Goal: Task Accomplishment & Management: Use online tool/utility

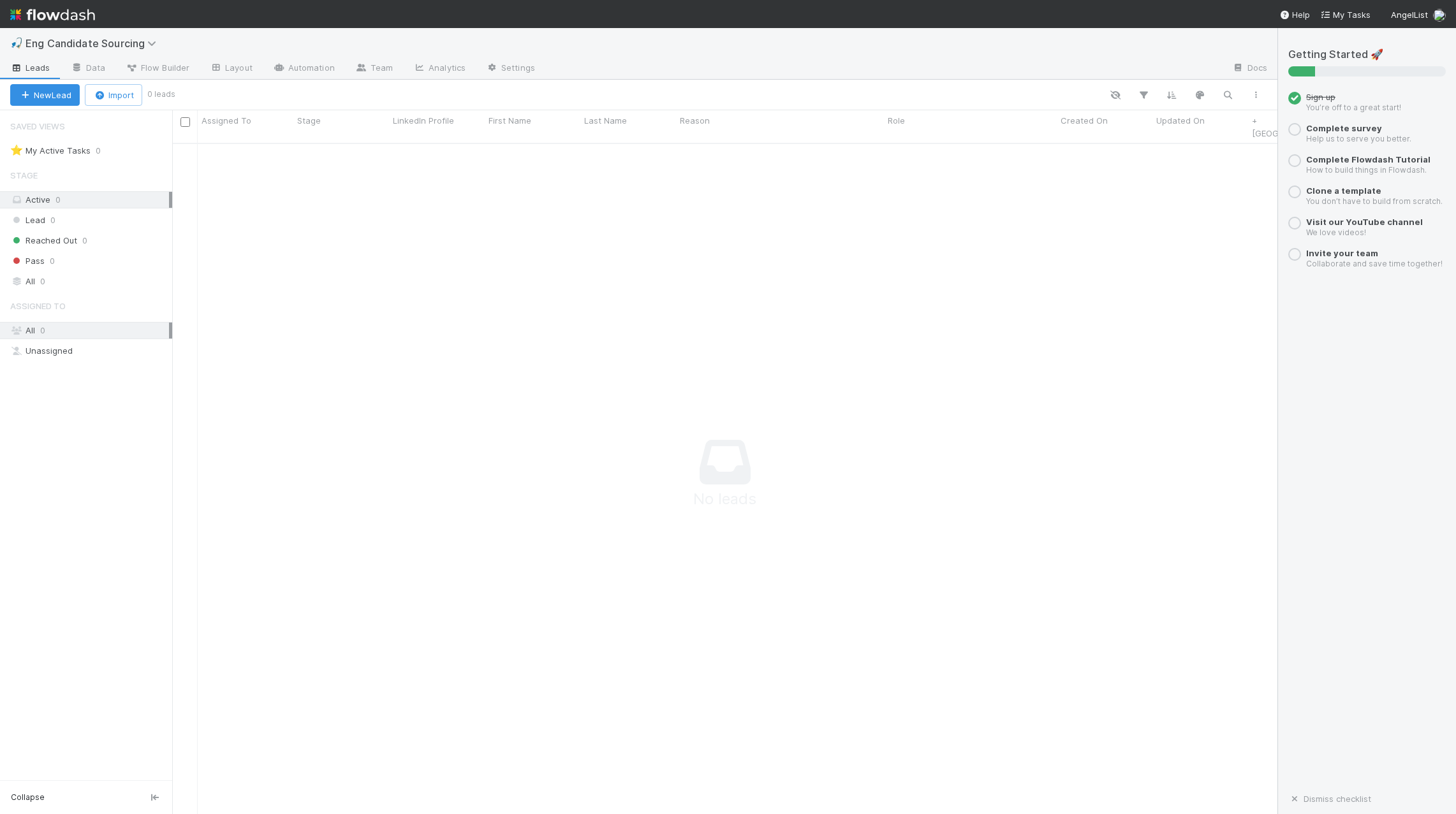
scroll to position [681, 1105]
click at [83, 218] on div "Lead 0" at bounding box center [91, 221] width 162 height 16
click at [84, 192] on div "Active 0" at bounding box center [89, 200] width 158 height 16
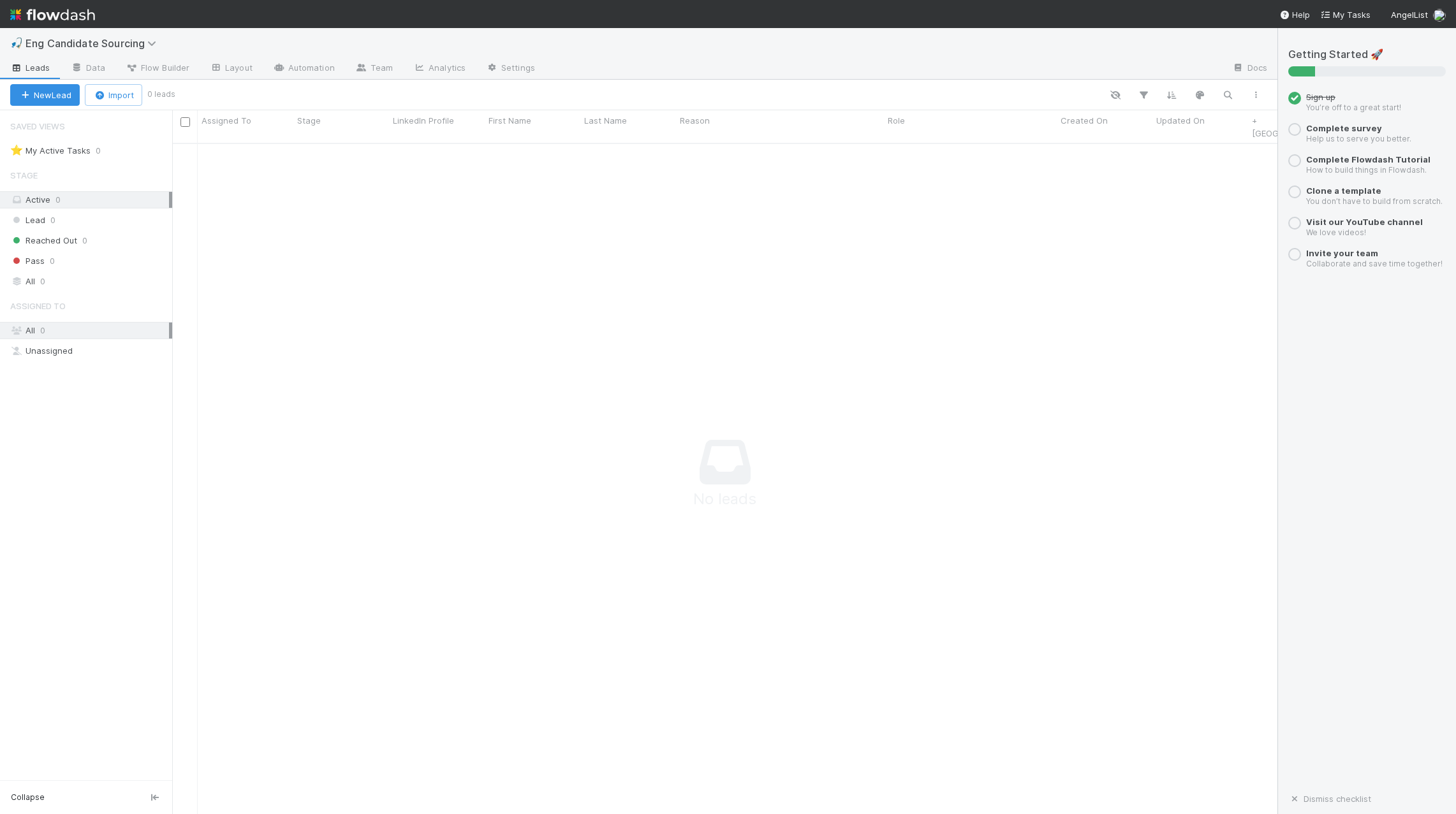
scroll to position [681, 1105]
click at [96, 68] on link "Data" at bounding box center [87, 69] width 55 height 20
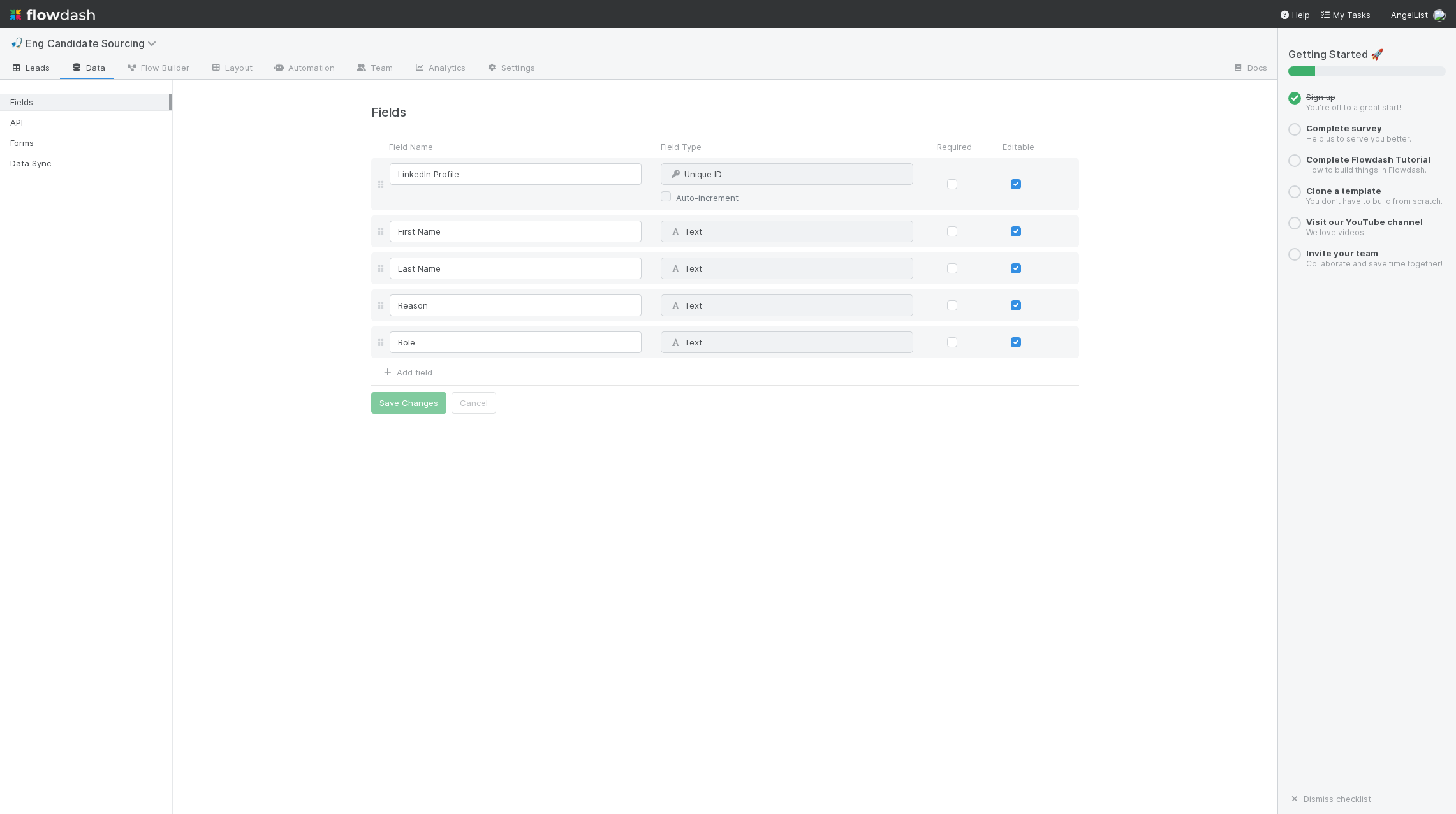
click at [41, 74] on link "Leads" at bounding box center [30, 69] width 60 height 20
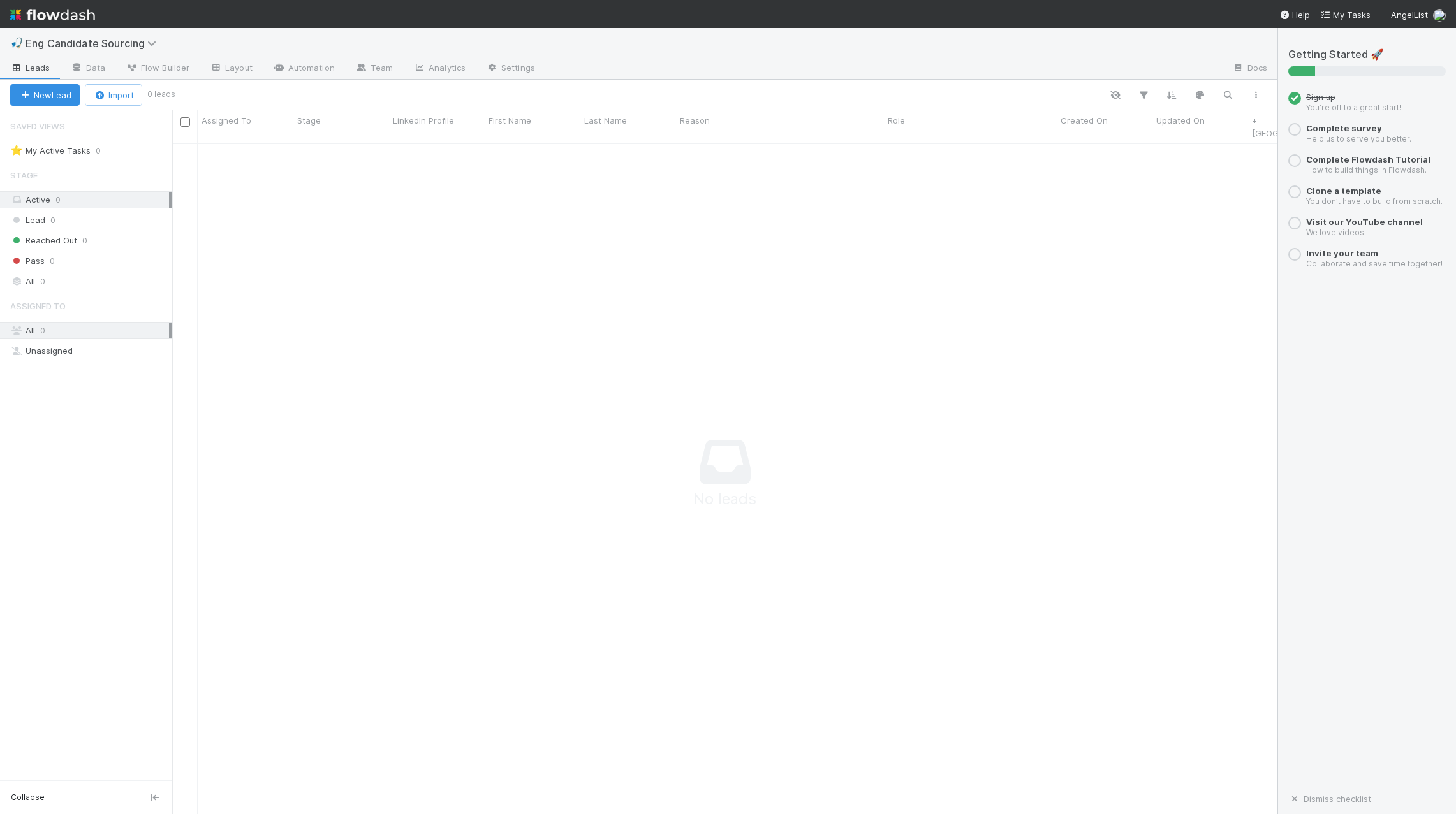
scroll to position [0, 66]
click at [1224, 121] on link "+ [GEOGRAPHIC_DATA]" at bounding box center [1227, 127] width 84 height 23
type input "GeorgeBot Score"
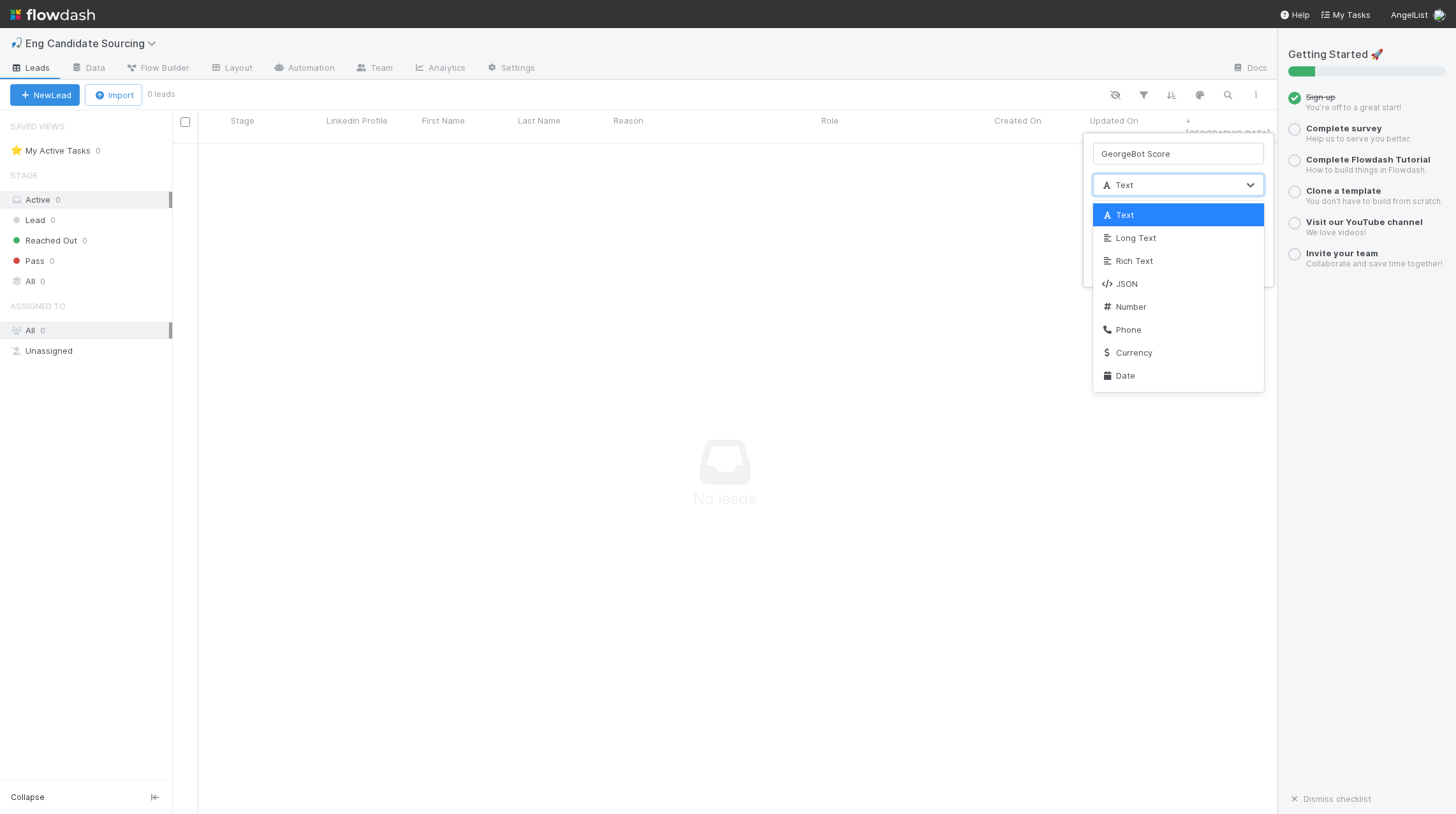
click at [1147, 184] on div "Text" at bounding box center [1165, 185] width 144 height 20
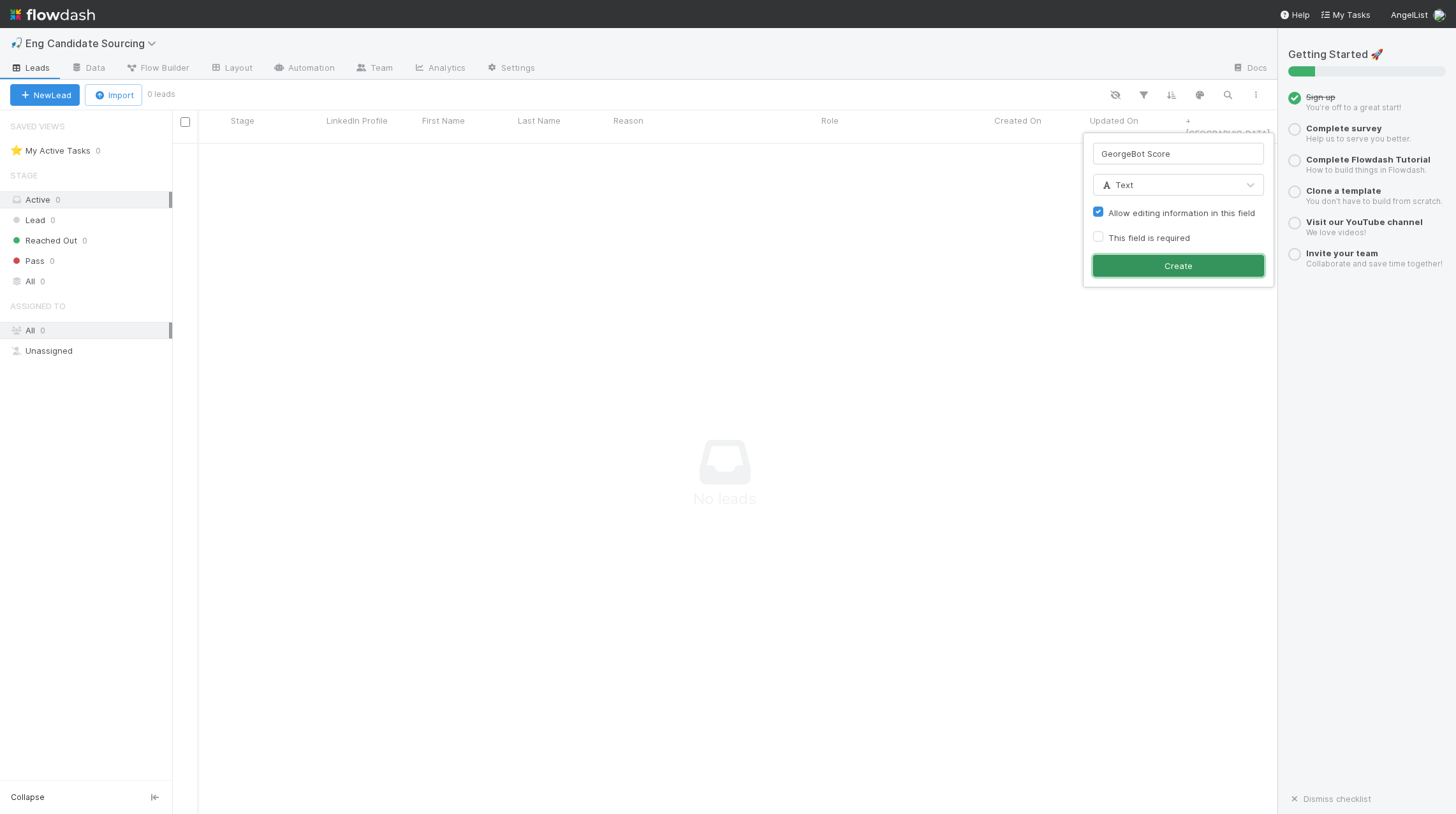
click at [1162, 272] on button "Create" at bounding box center [1178, 266] width 171 height 22
drag, startPoint x: 1194, startPoint y: 125, endPoint x: 1166, endPoint y: 115, distance: 29.7
click at [1161, 115] on div "Assigned To Stage LinkedIn Profile First Name Last Name Reason Role Created On …" at bounding box center [739, 127] width 1267 height 33
drag, startPoint x: 1265, startPoint y: 119, endPoint x: 1073, endPoint y: 118, distance: 192.0
click at [1073, 118] on div "Assigned To Stage LinkedIn Profile First Name Last Name Reason Role Created On …" at bounding box center [739, 127] width 1267 height 33
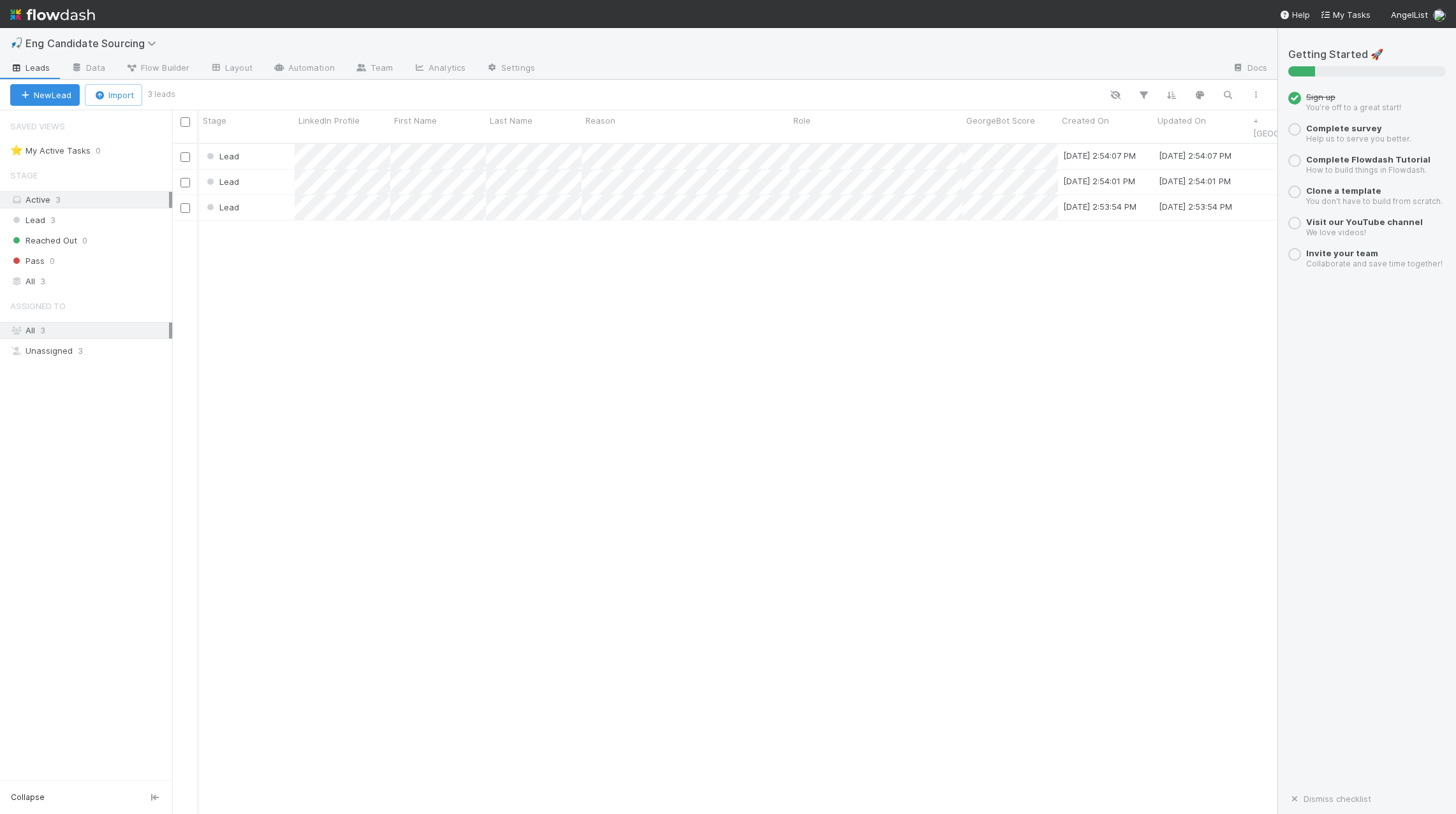
scroll to position [0, 0]
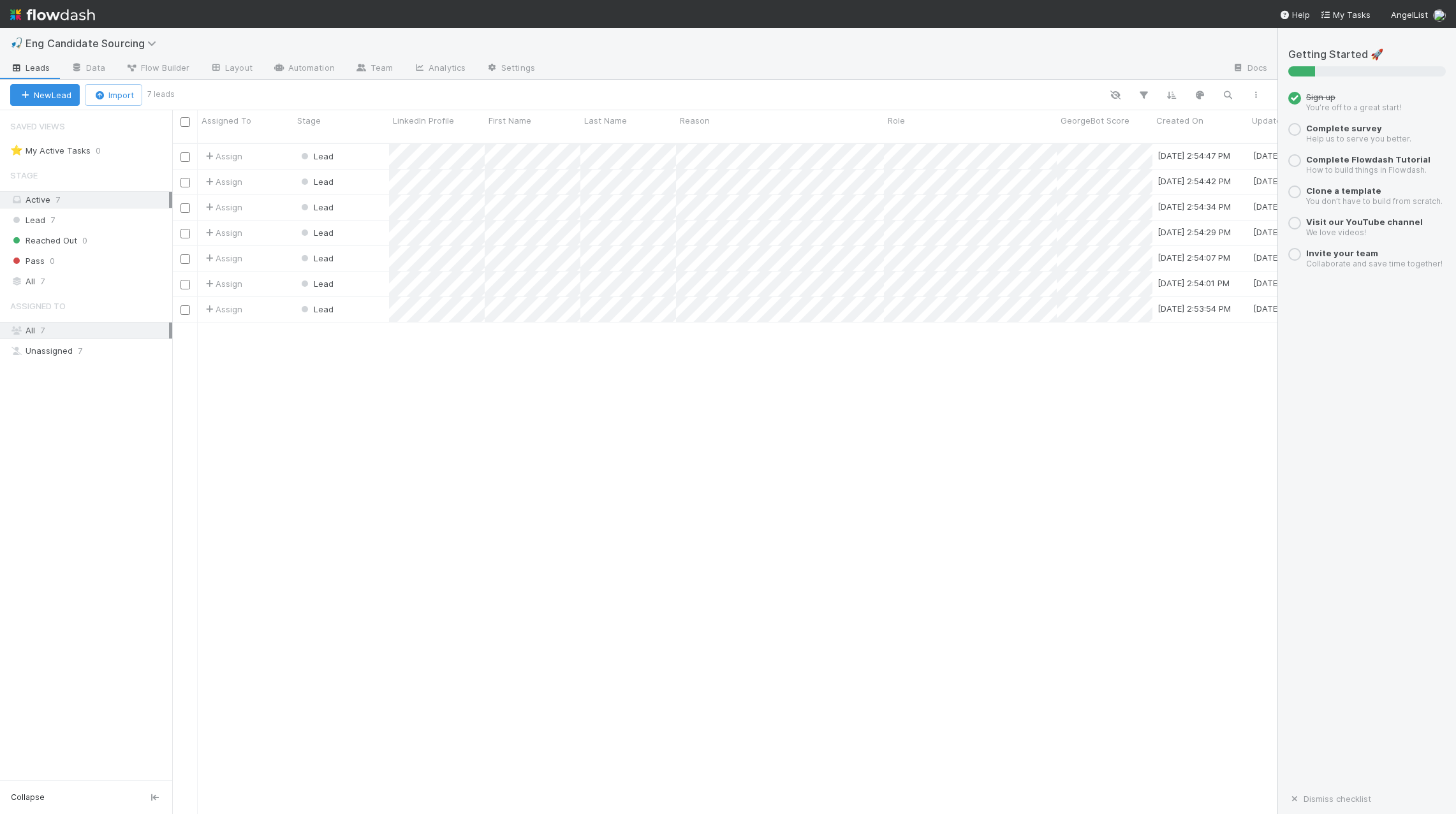
click at [723, 386] on div "Assign Lead 8/19/25, 2:54:47 PM 8/19/25, 2:54:47 PM Assign Lead 8/19/25, 2:54:4…" at bounding box center [725, 484] width 1105 height 681
click at [729, 81] on div "New Lead Import 7 leads" at bounding box center [639, 95] width 1277 height 30
click at [572, 454] on div "Assign Lead 8/19/25, 2:54:47 PM 8/19/25, 2:54:47 PM Assign Lead 8/19/25, 2:54:4…" at bounding box center [725, 484] width 1105 height 681
click at [815, 391] on div "Assign Lead 8/19/25, 2:54:47 PM 8/19/25, 2:54:47 PM Assign Lead 8/19/25, 2:54:4…" at bounding box center [725, 484] width 1105 height 681
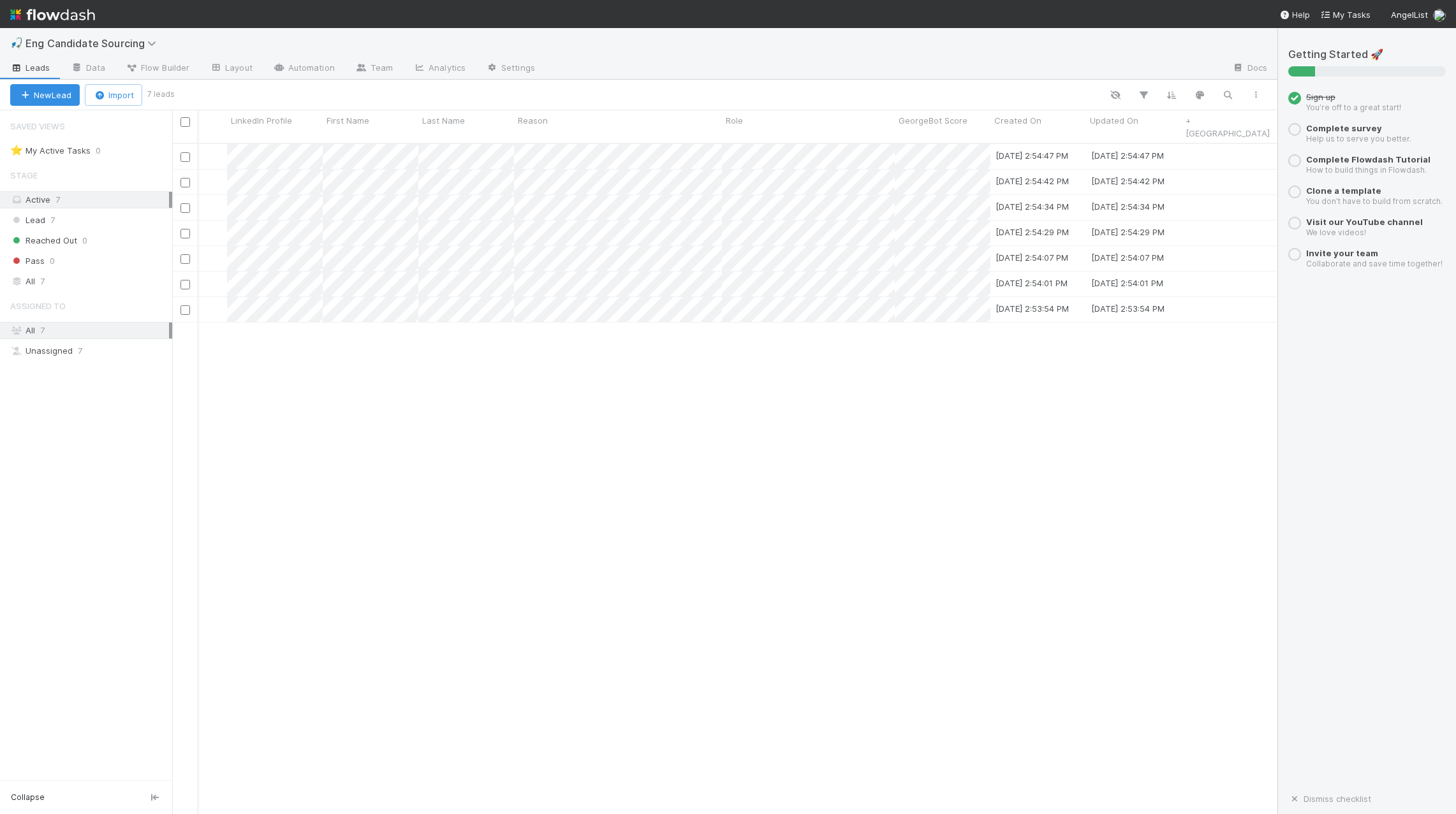
scroll to position [0, 162]
click at [441, 421] on div "Assign Lead 8/19/25, 2:54:47 PM 8/19/25, 2:54:47 PM Assign Lead 8/19/25, 2:54:4…" at bounding box center [725, 484] width 1105 height 681
click at [757, 93] on div at bounding box center [728, 407] width 1456 height 814
click at [588, 340] on div "Assign Lead 8/19/25, 2:54:47 PM 8/19/25, 2:54:47 PM Assign Lead 8/19/25, 2:54:4…" at bounding box center [725, 484] width 1105 height 681
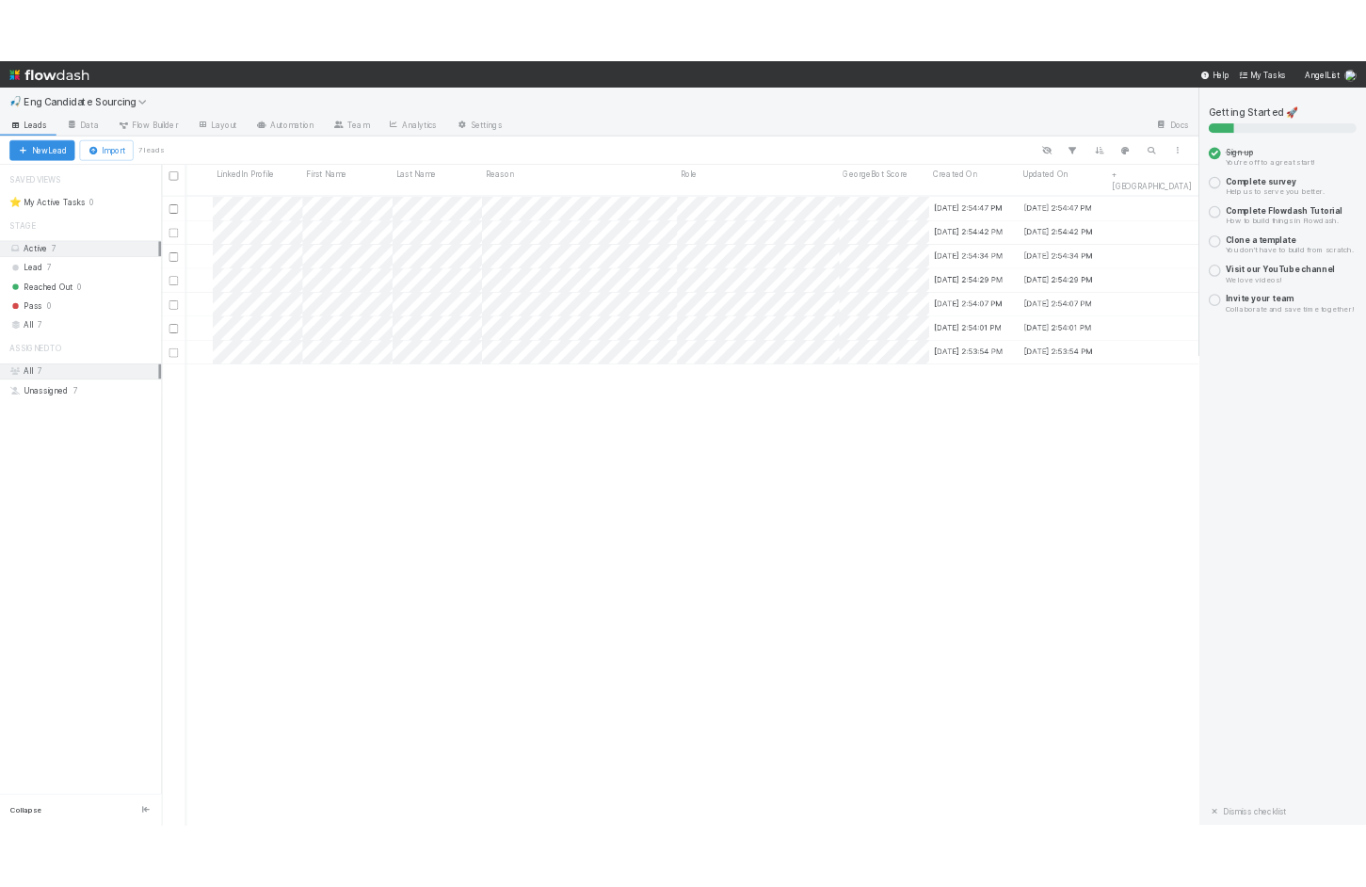
scroll to position [0, 0]
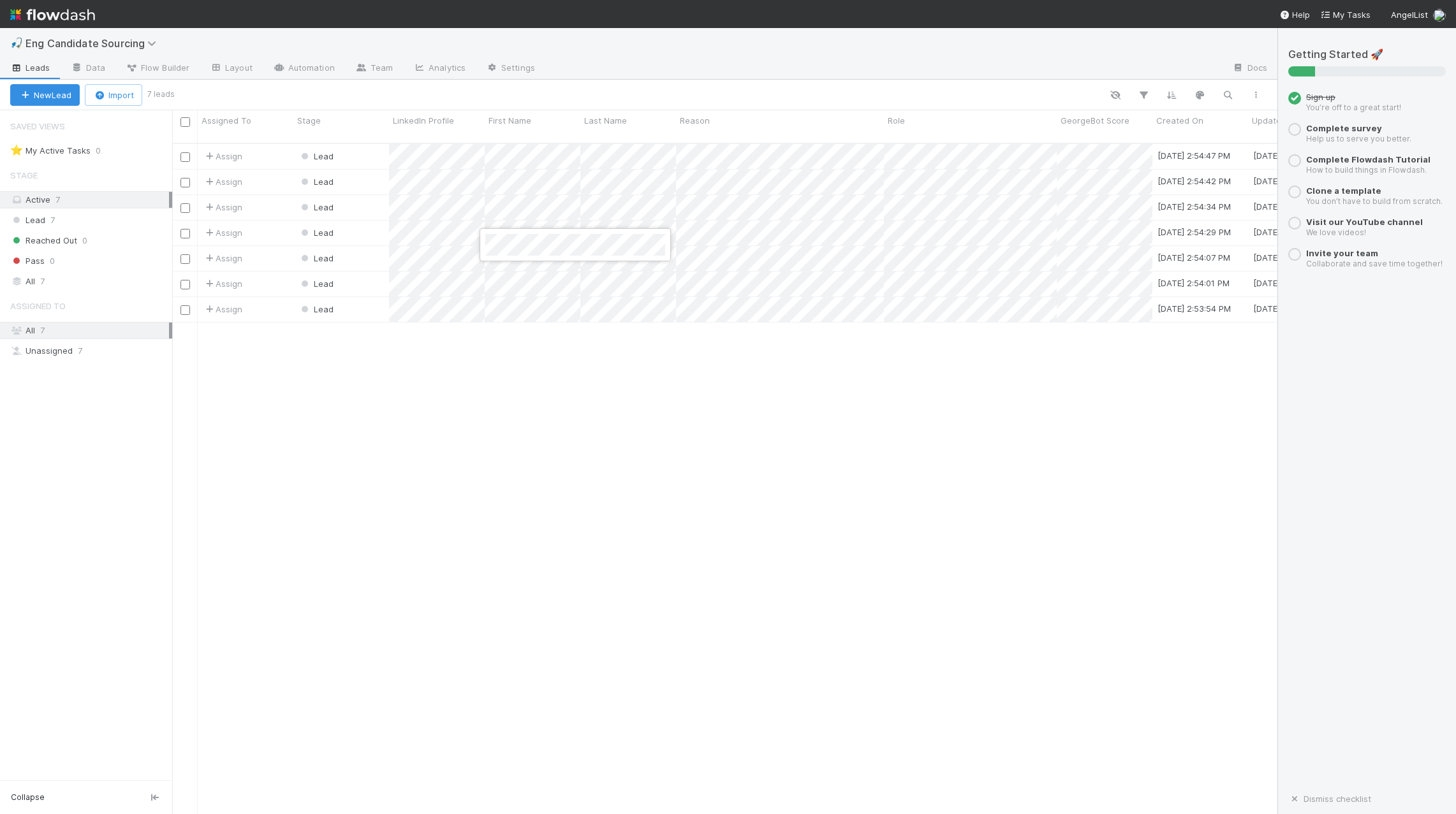
click at [411, 365] on div at bounding box center [728, 407] width 1456 height 814
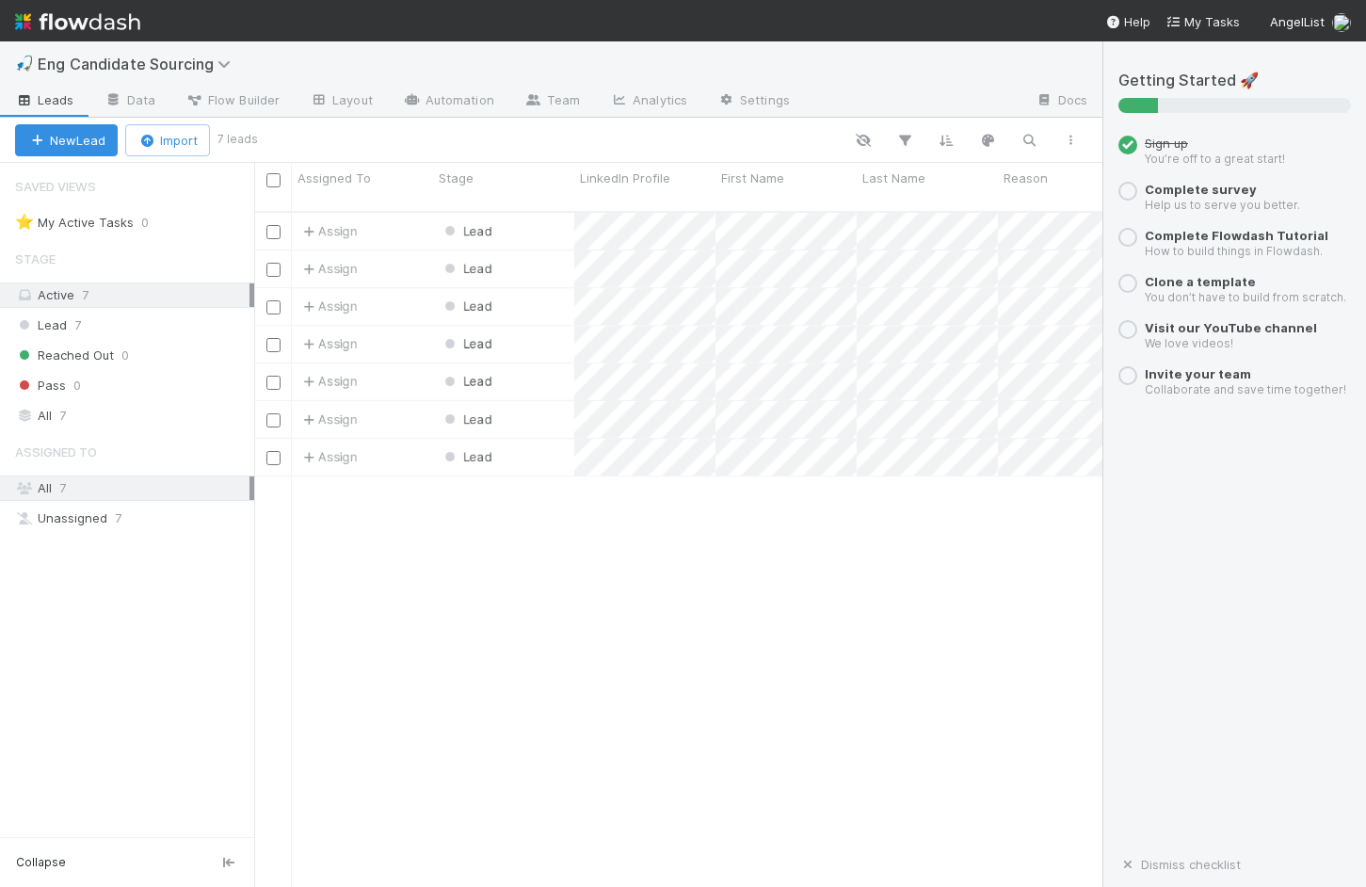
scroll to position [690, 848]
